Goal: Task Accomplishment & Management: Use online tool/utility

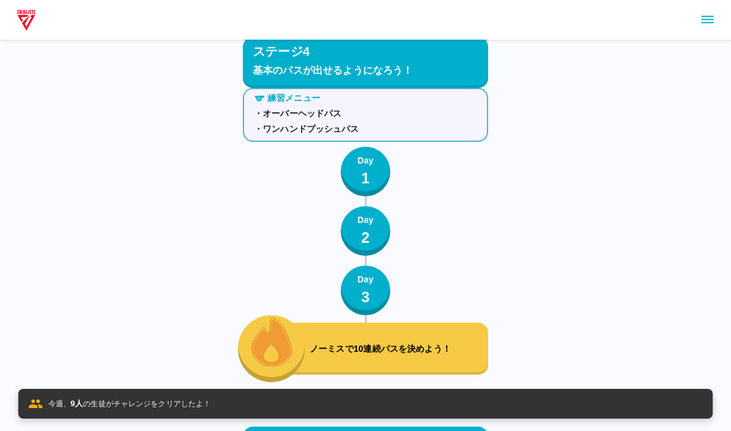
scroll to position [6144, 0]
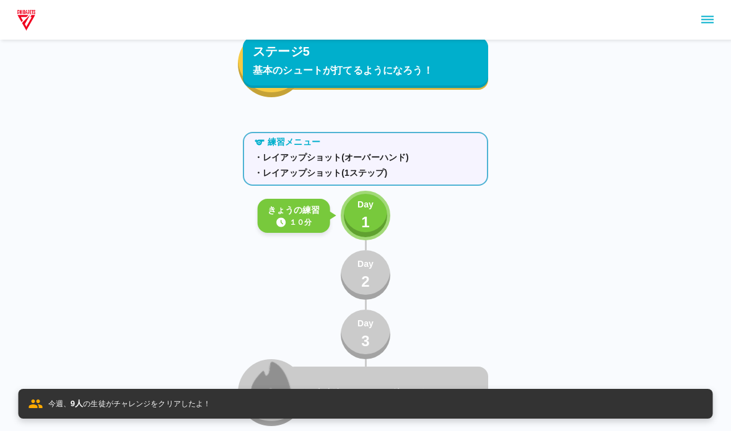
click at [365, 204] on p "Day" at bounding box center [365, 204] width 16 height 13
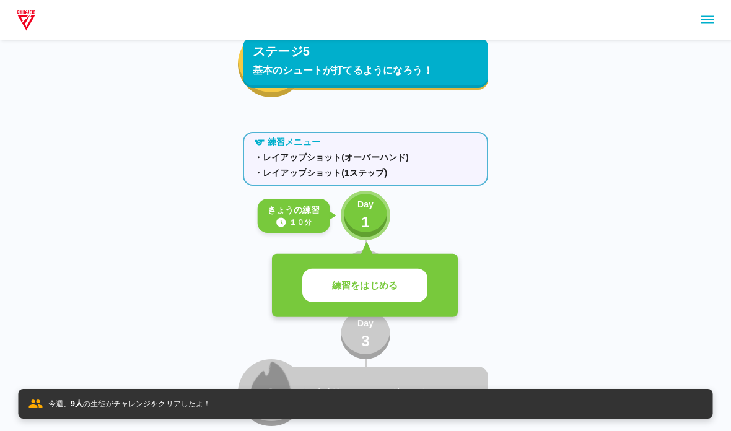
click at [377, 291] on p "練習をはじめる" at bounding box center [365, 286] width 66 height 14
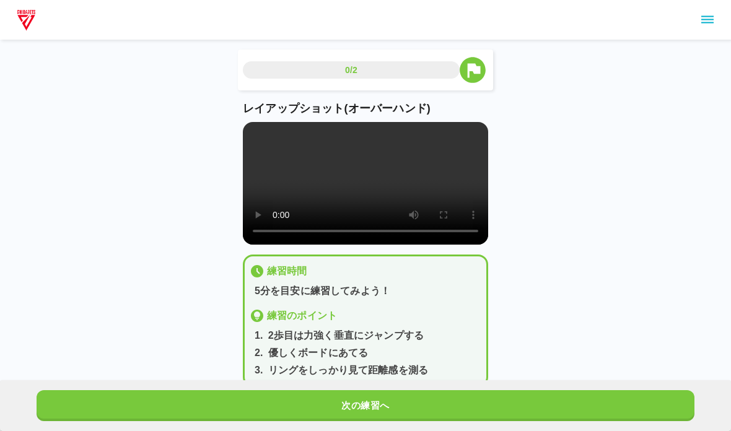
click at [287, 200] on video at bounding box center [365, 183] width 245 height 123
click at [274, 202] on video at bounding box center [365, 183] width 245 height 123
click at [251, 144] on video at bounding box center [365, 183] width 245 height 123
click at [258, 177] on video at bounding box center [365, 183] width 245 height 123
click at [199, 412] on button "次の練習へ" at bounding box center [366, 405] width 658 height 31
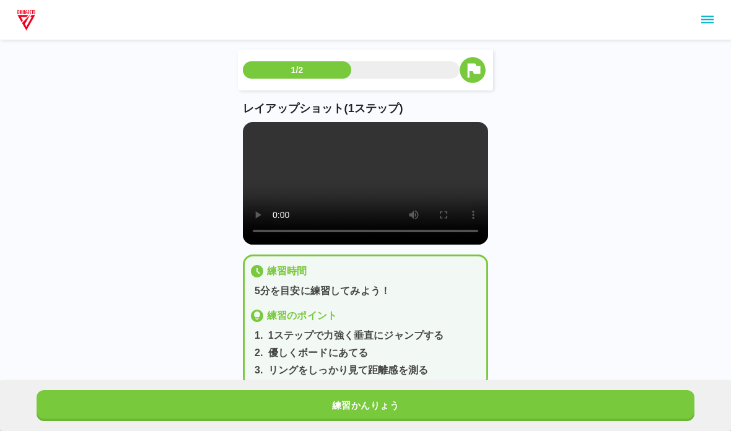
click at [248, 139] on video at bounding box center [365, 183] width 245 height 123
click at [193, 403] on button "練習かんりょう" at bounding box center [366, 405] width 658 height 31
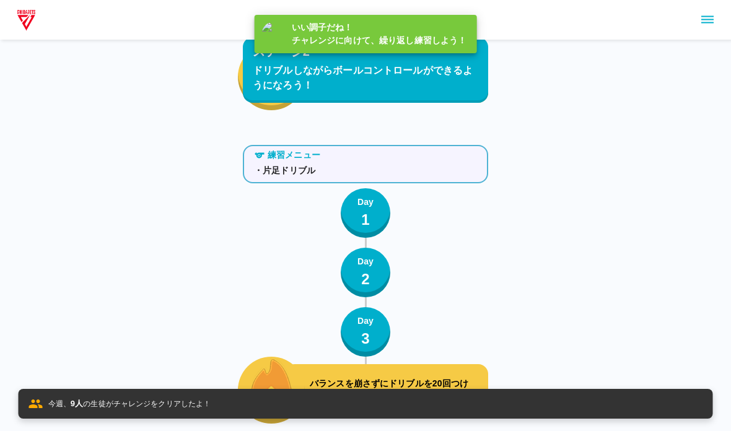
scroll to position [6144, 0]
